Goal: Check status: Check status

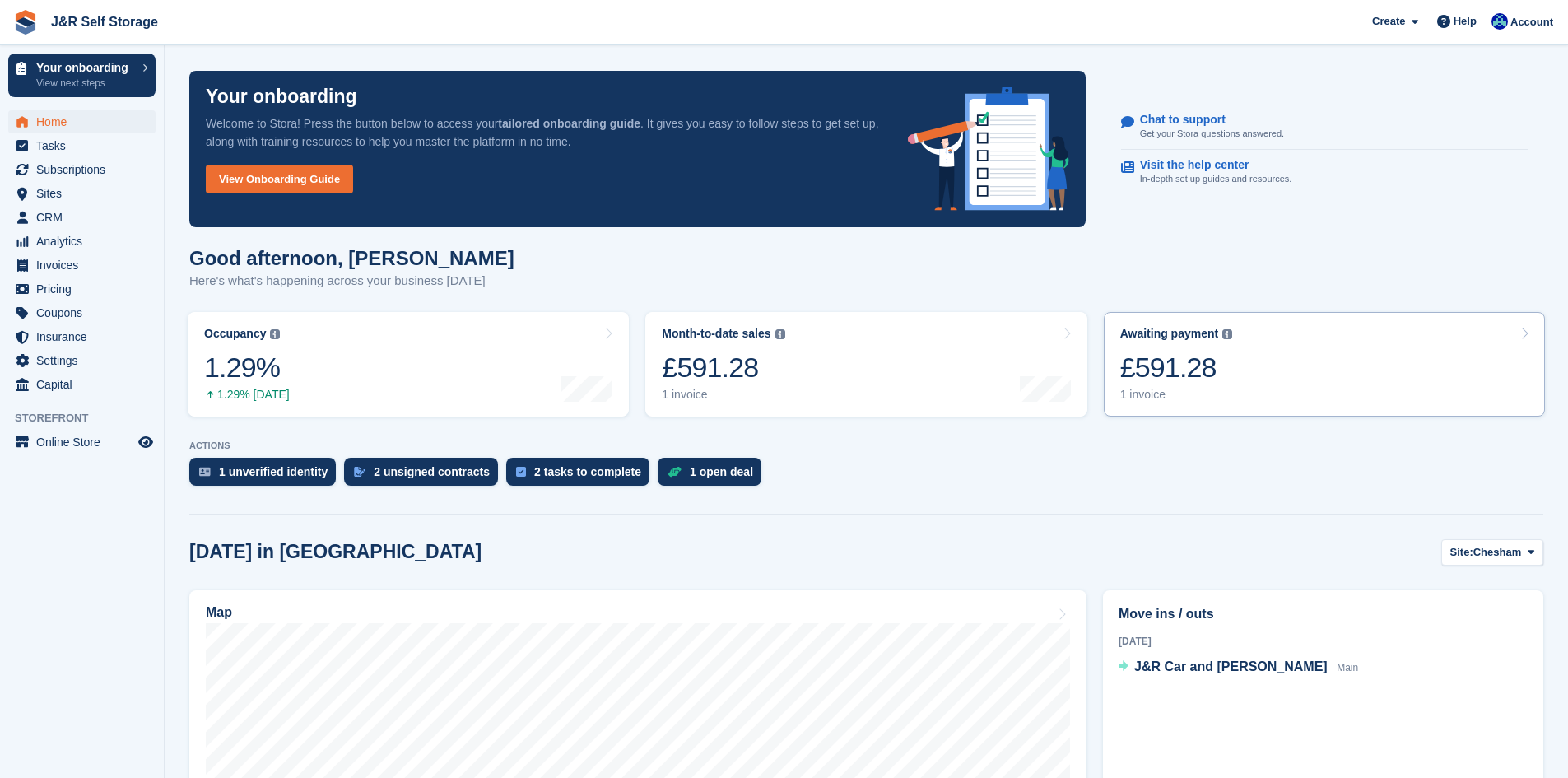
click at [1288, 385] on link "Awaiting payment The total outstanding balance on all open invoices. £591.28 1 …" at bounding box center [1324, 363] width 441 height 104
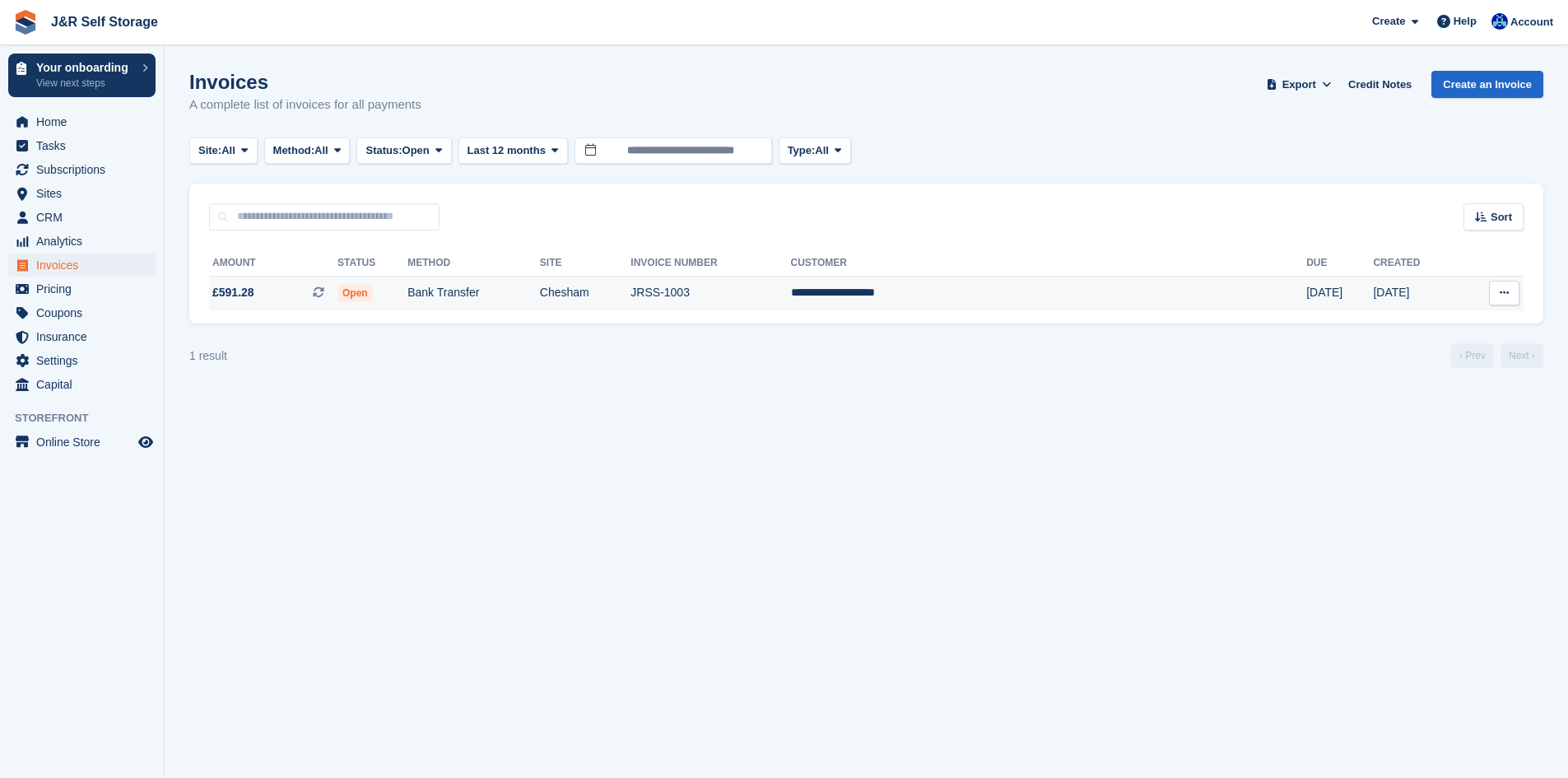
click at [239, 291] on span "£591.28" at bounding box center [233, 293] width 42 height 17
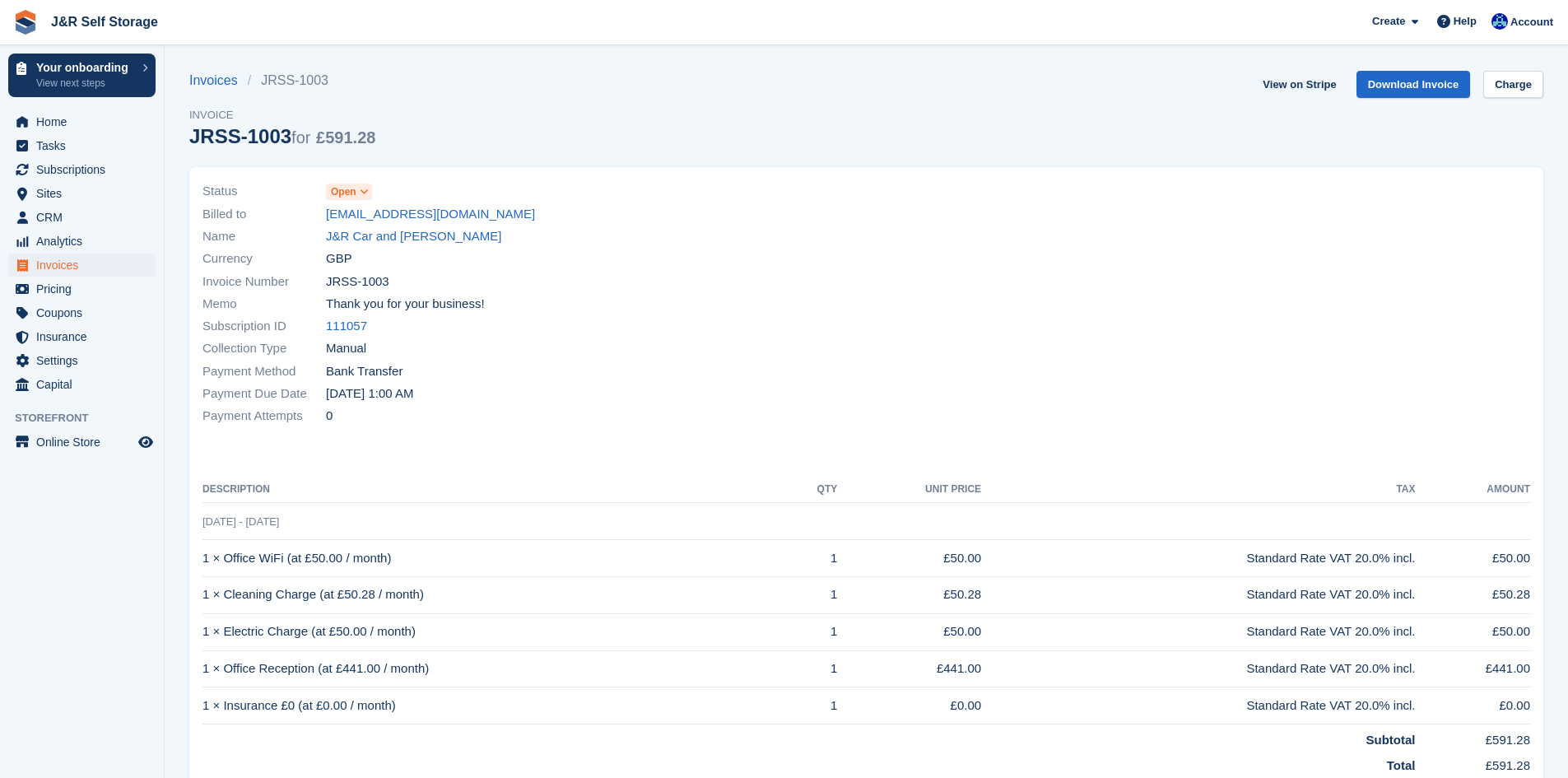
click at [358, 191] on span at bounding box center [364, 191] width 13 height 13
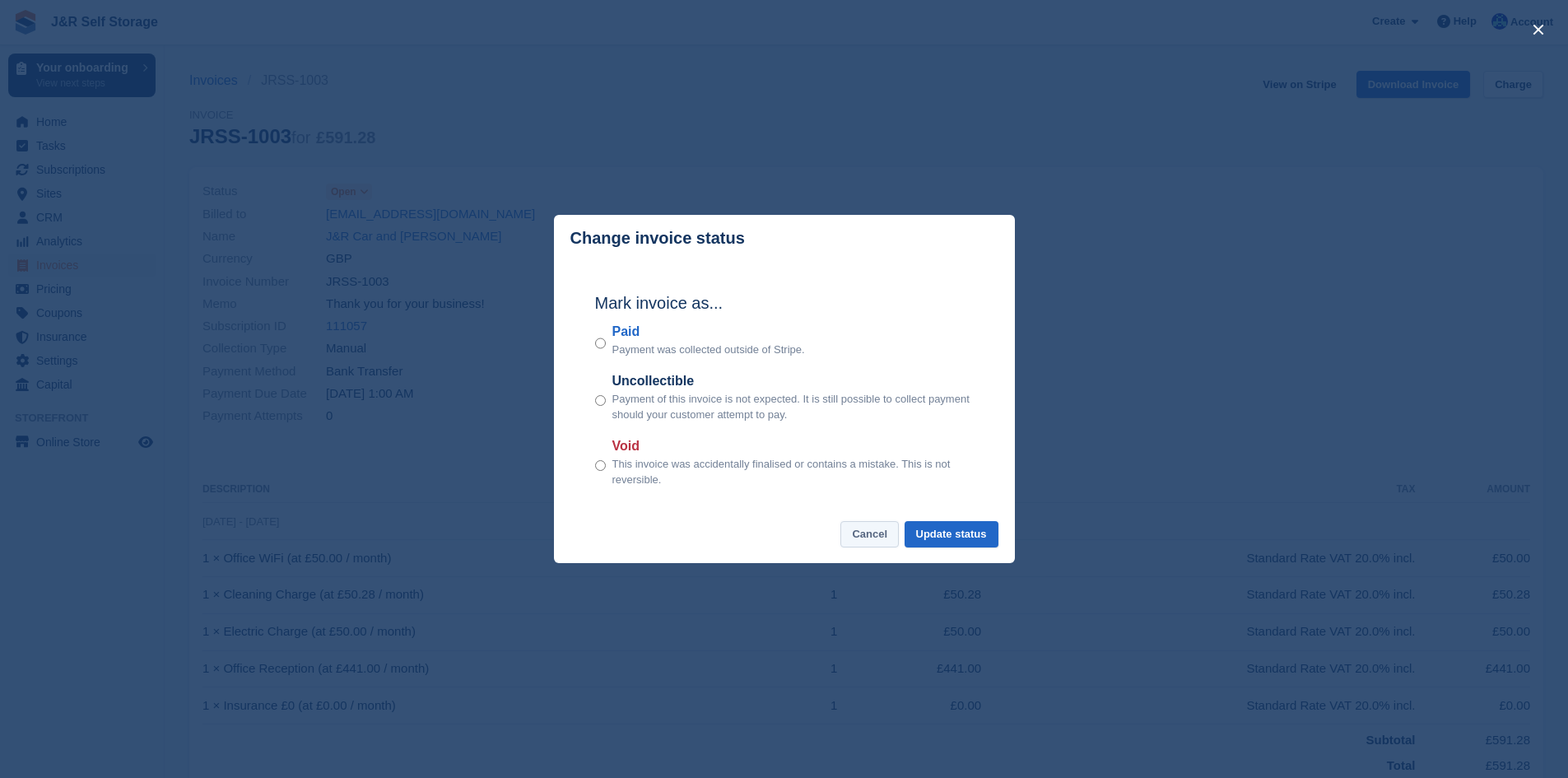
click at [866, 538] on button "Cancel" at bounding box center [869, 534] width 58 height 27
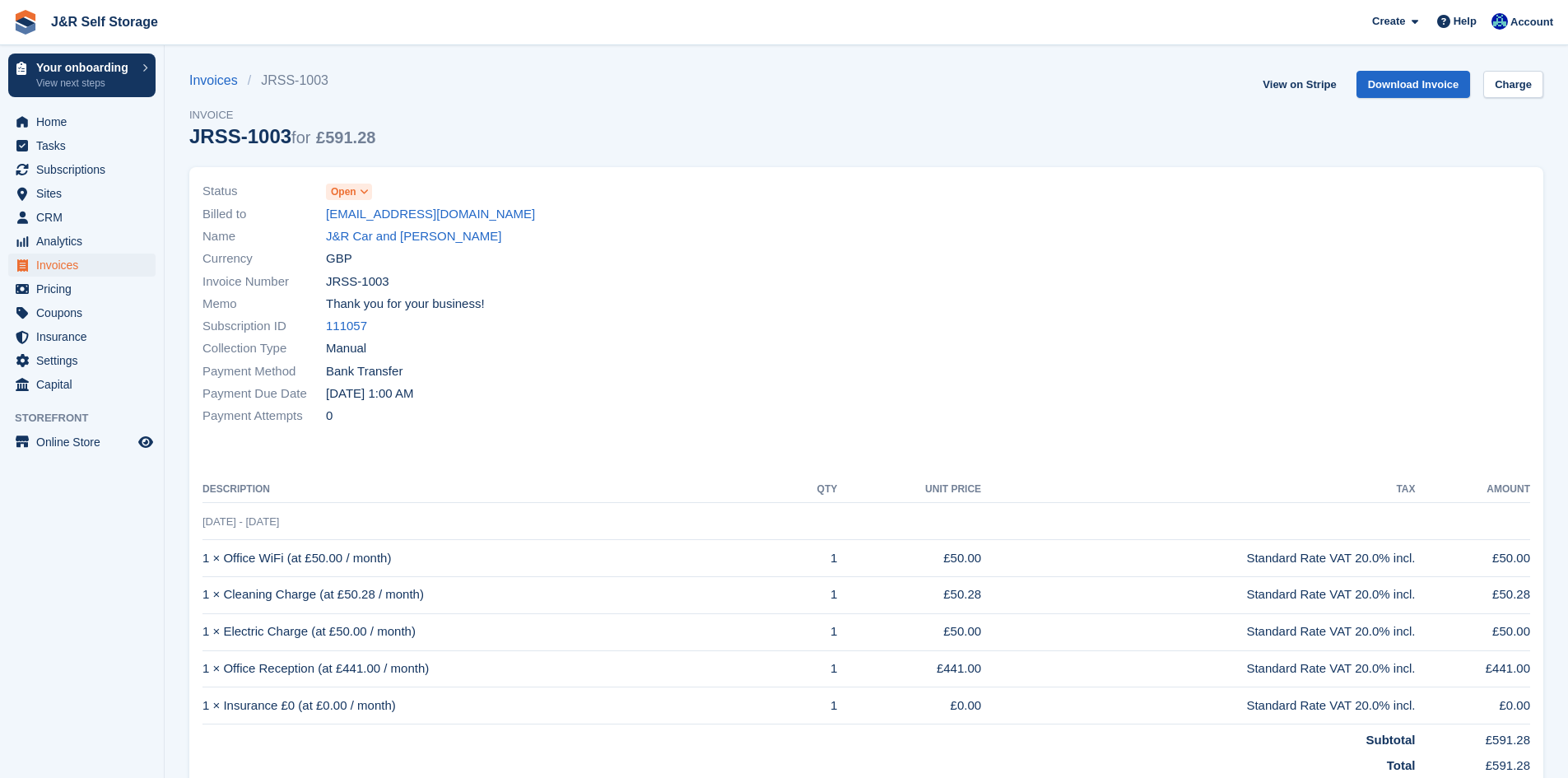
click at [361, 195] on icon at bounding box center [364, 191] width 9 height 10
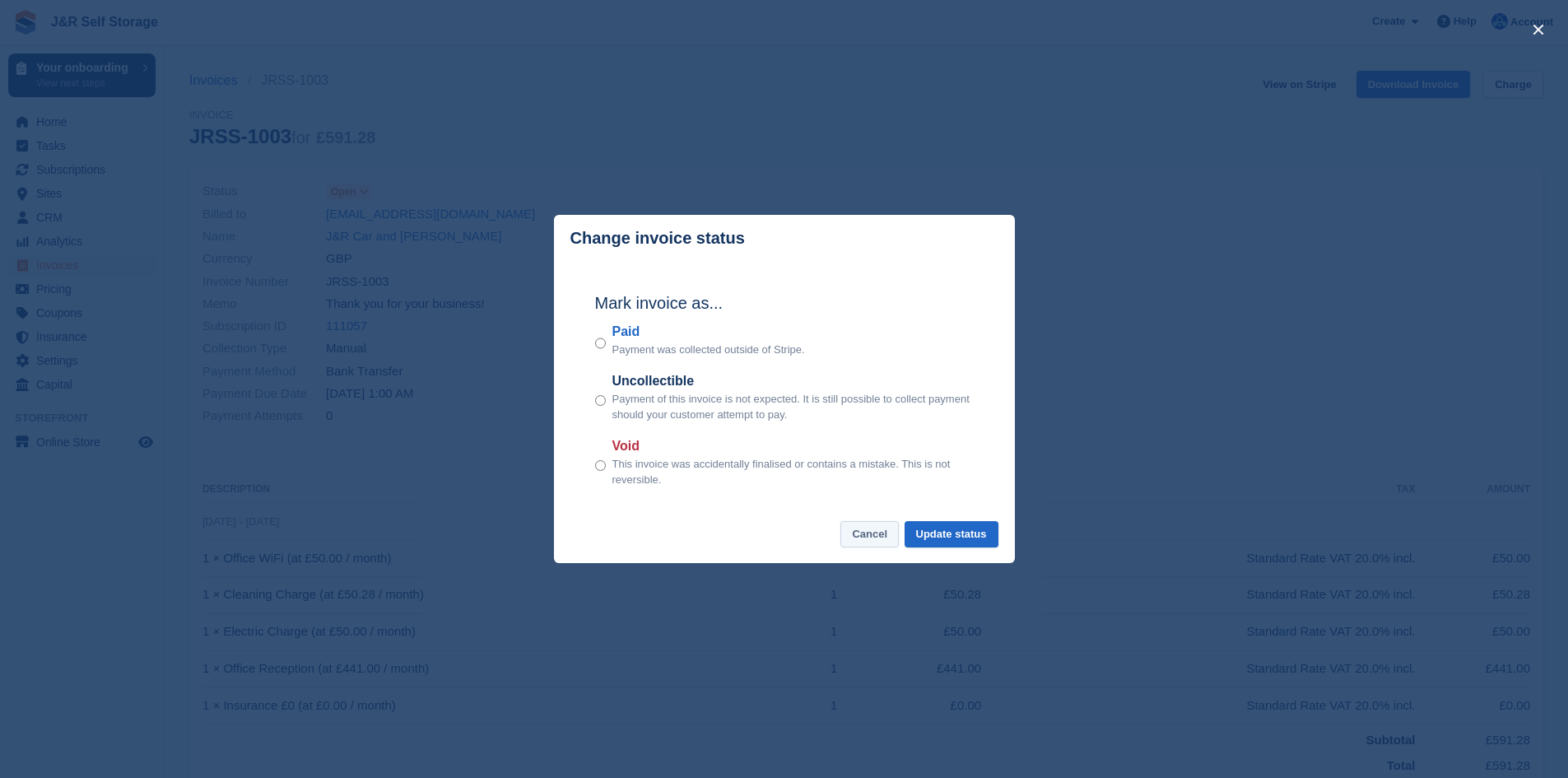
click at [875, 539] on button "Cancel" at bounding box center [869, 534] width 58 height 27
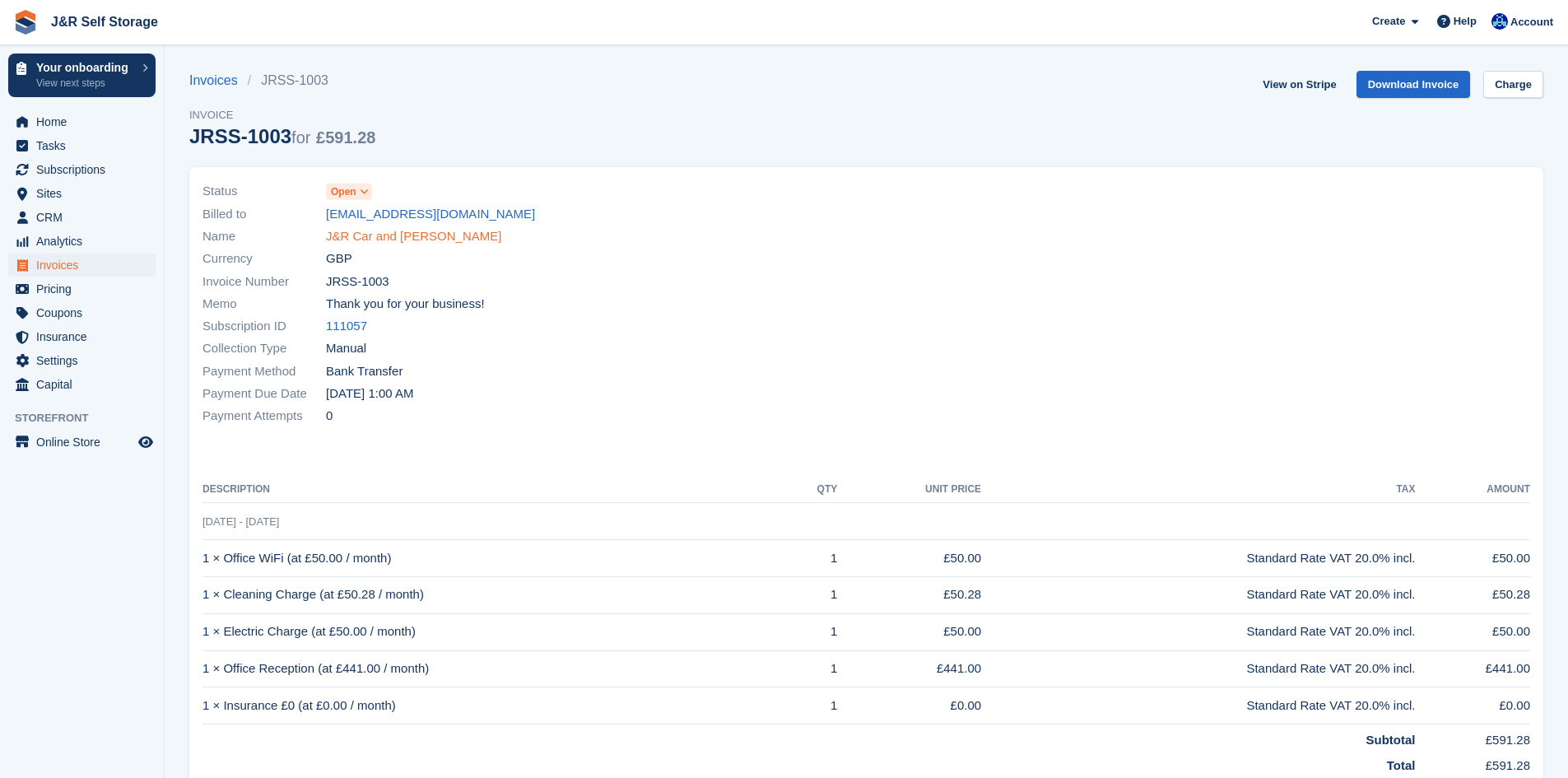
click at [389, 234] on link "J&R Car and [PERSON_NAME]" at bounding box center [413, 236] width 175 height 19
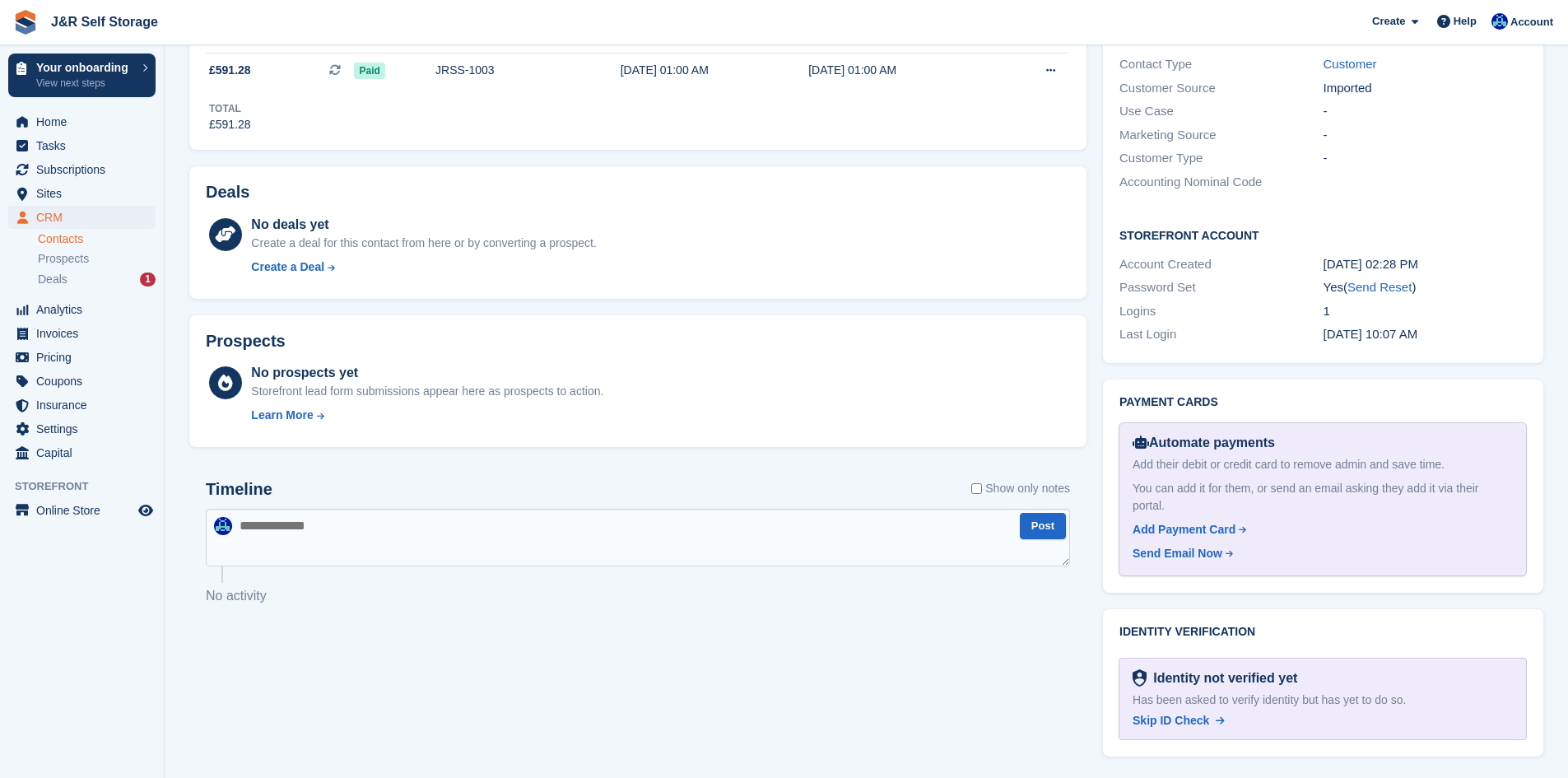
scroll to position [521, 0]
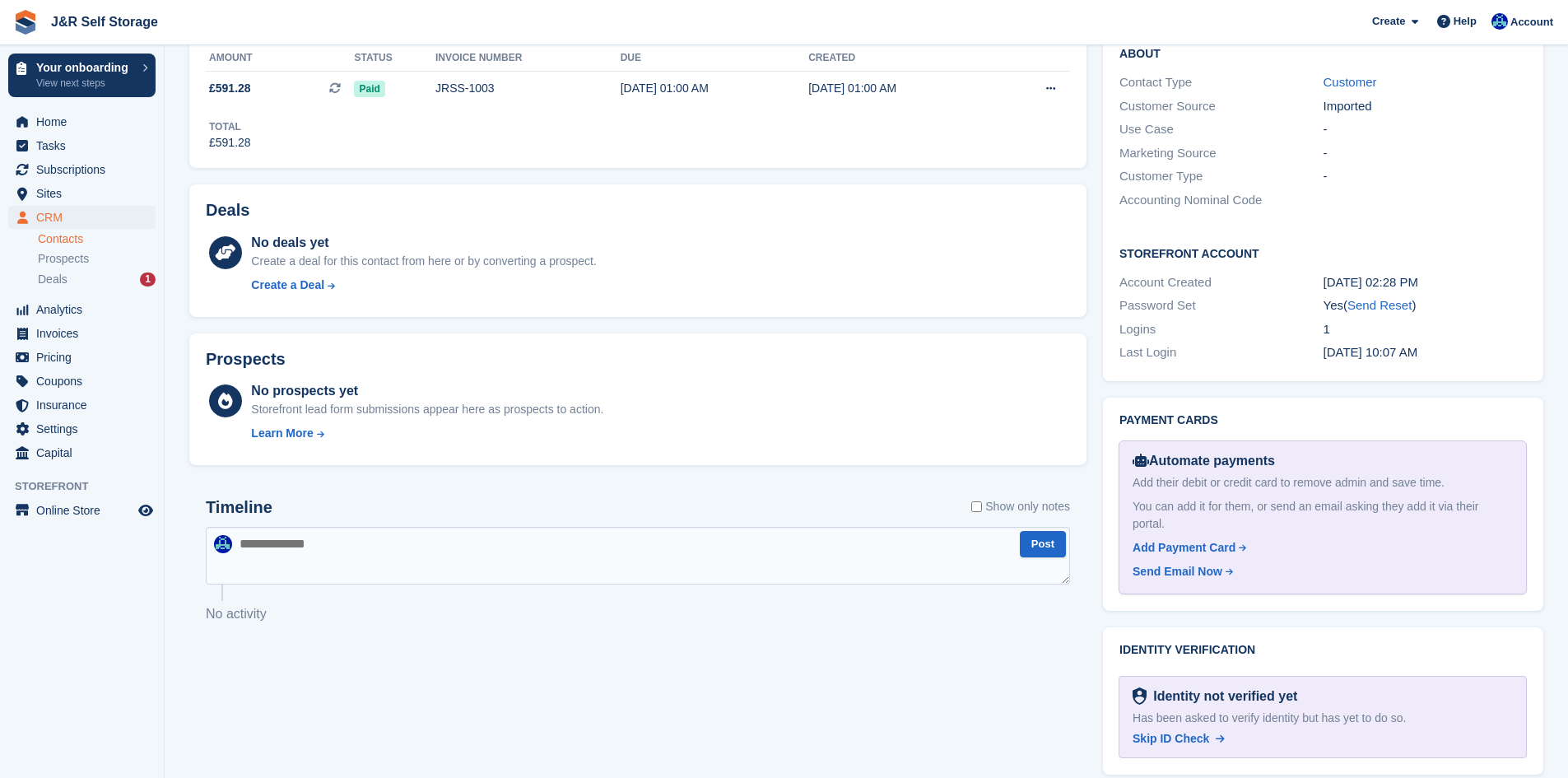
click at [386, 550] on textarea at bounding box center [637, 555] width 864 height 57
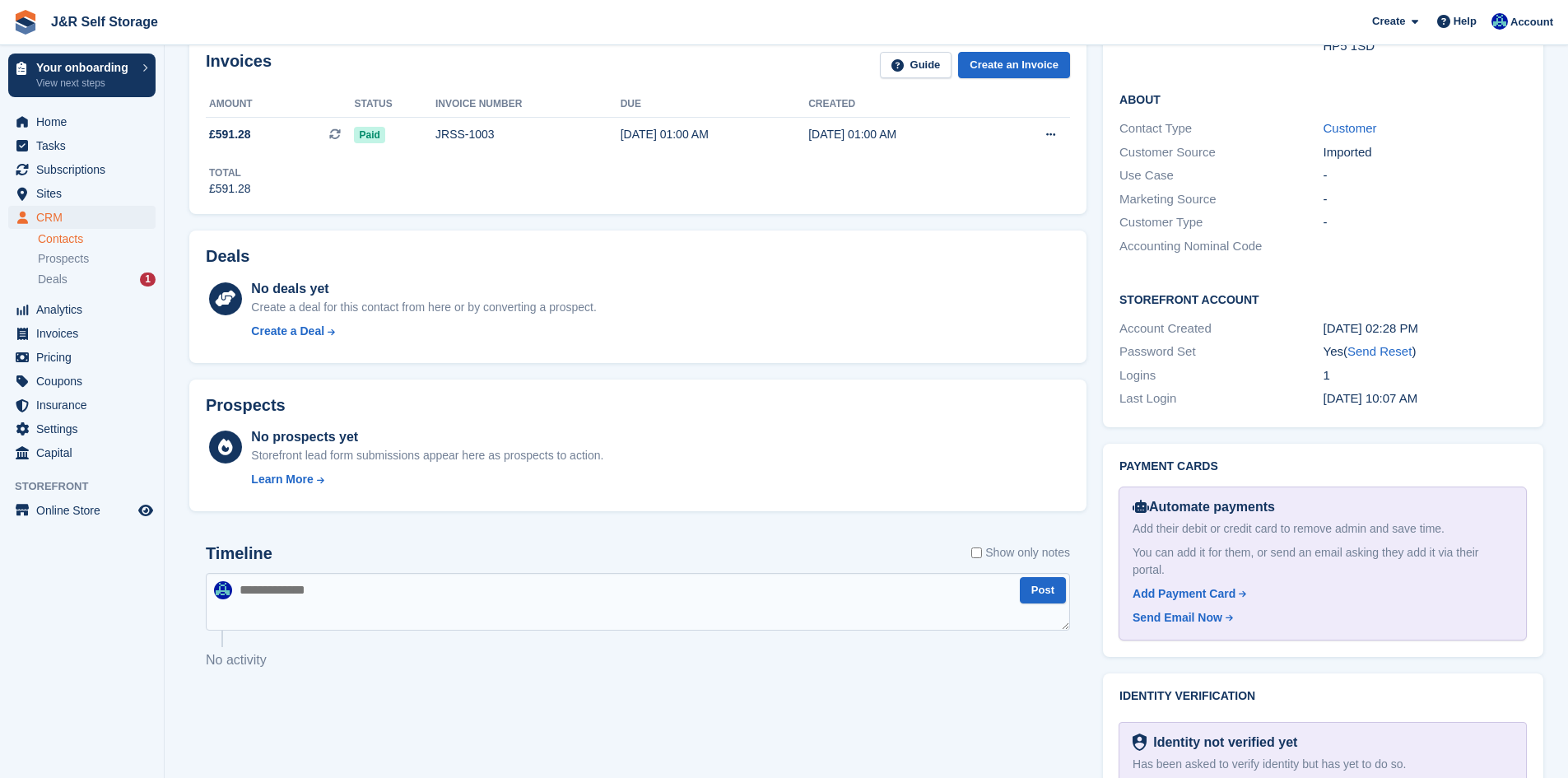
scroll to position [478, 0]
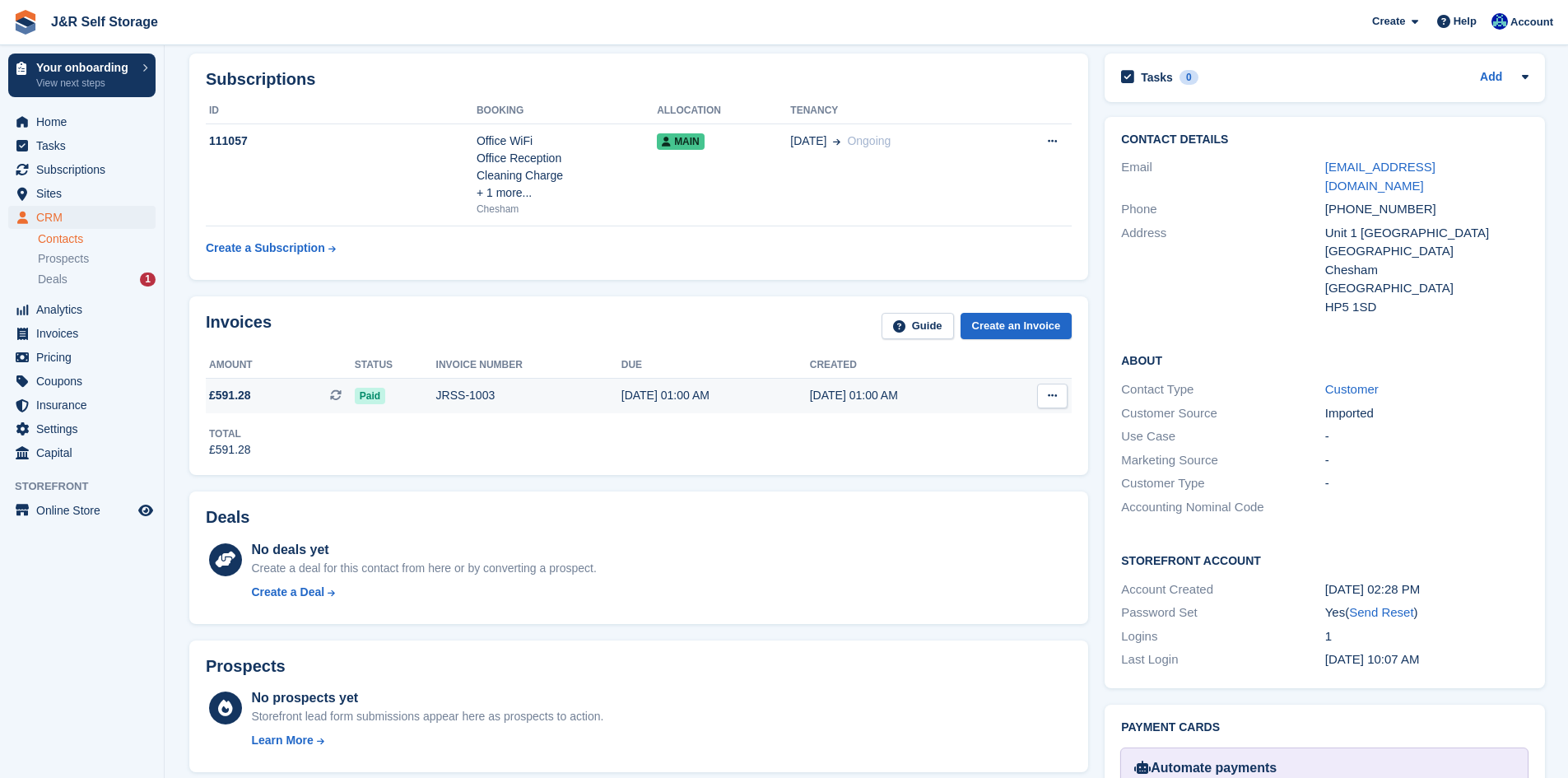
scroll to position [213, 0]
click at [385, 398] on div "Paid" at bounding box center [395, 396] width 82 height 17
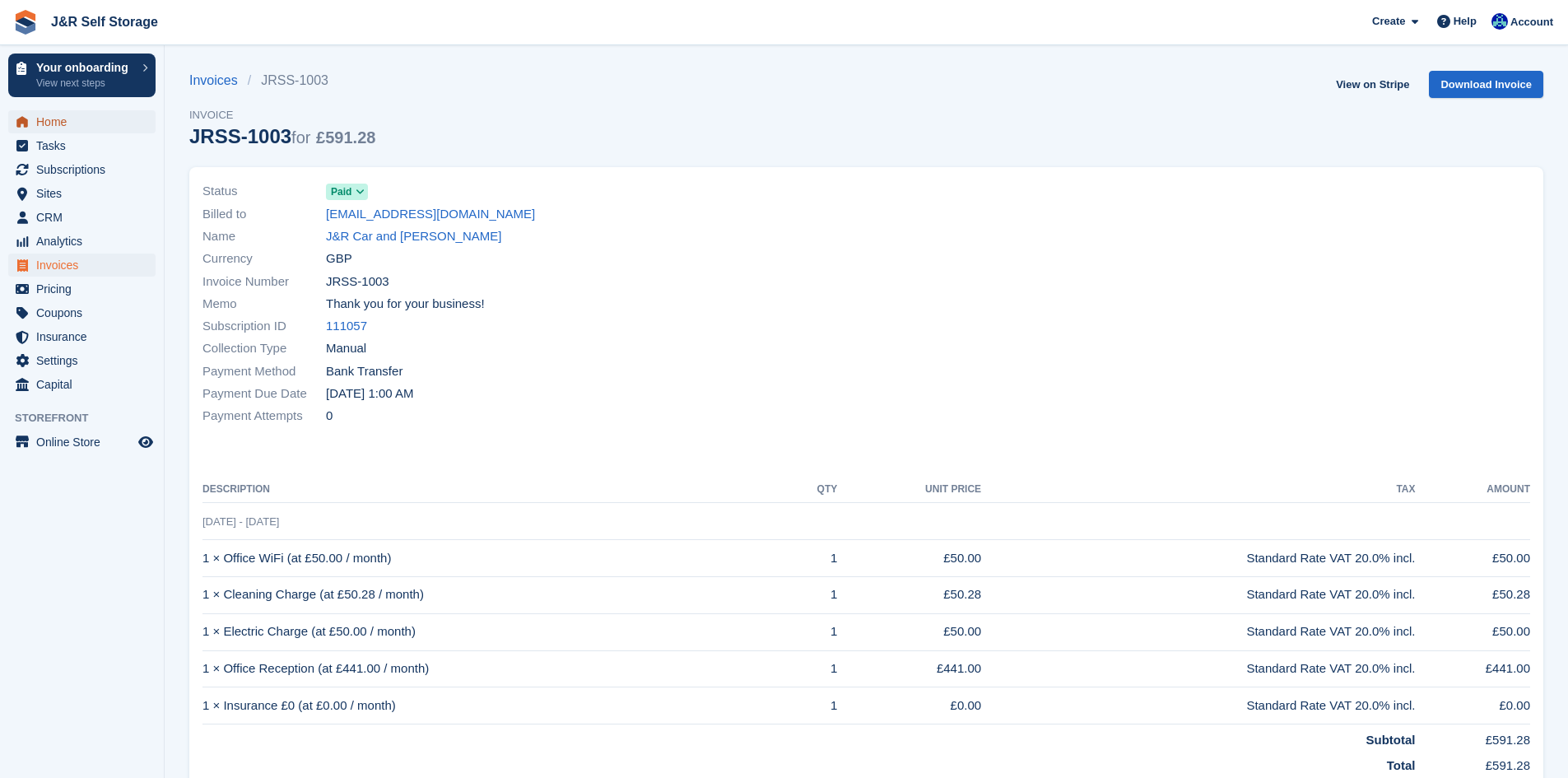
click at [57, 117] on span "Home" at bounding box center [85, 122] width 99 height 23
